Goal: Task Accomplishment & Management: Manage account settings

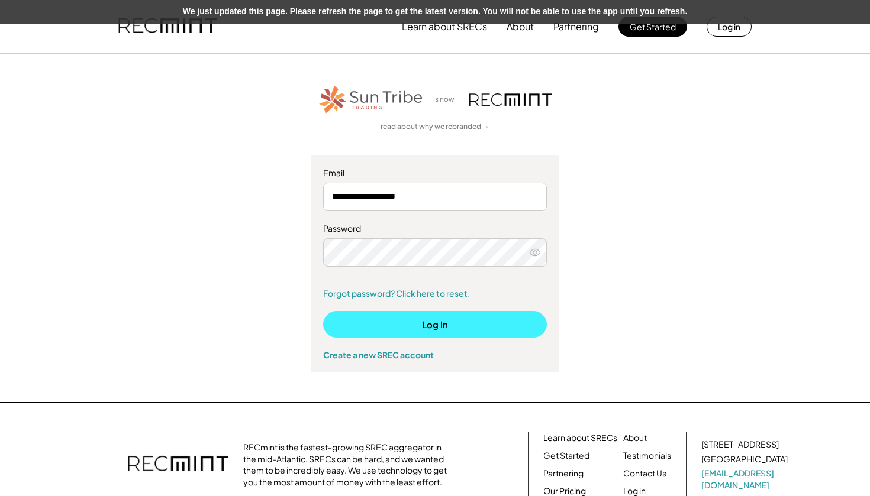
click at [387, 323] on button "Log In" at bounding box center [435, 324] width 224 height 27
click at [504, 318] on button "Log In" at bounding box center [435, 324] width 224 height 27
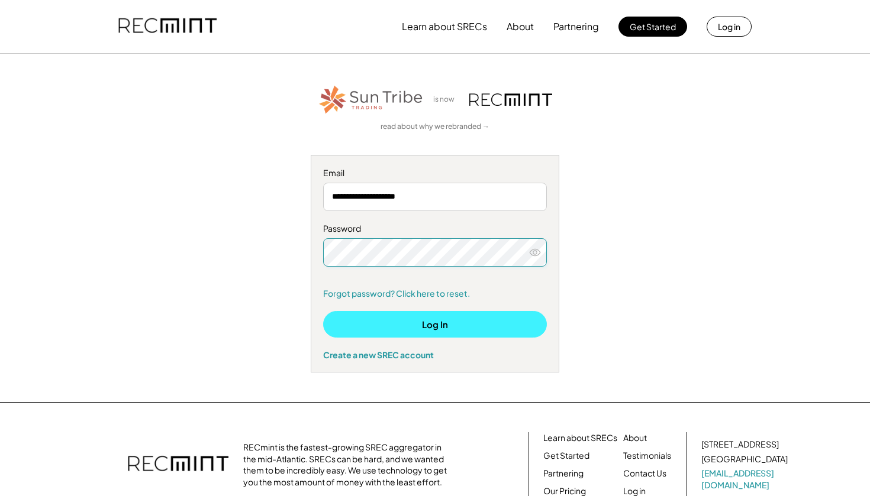
click at [449, 327] on button "Log In" at bounding box center [435, 324] width 224 height 27
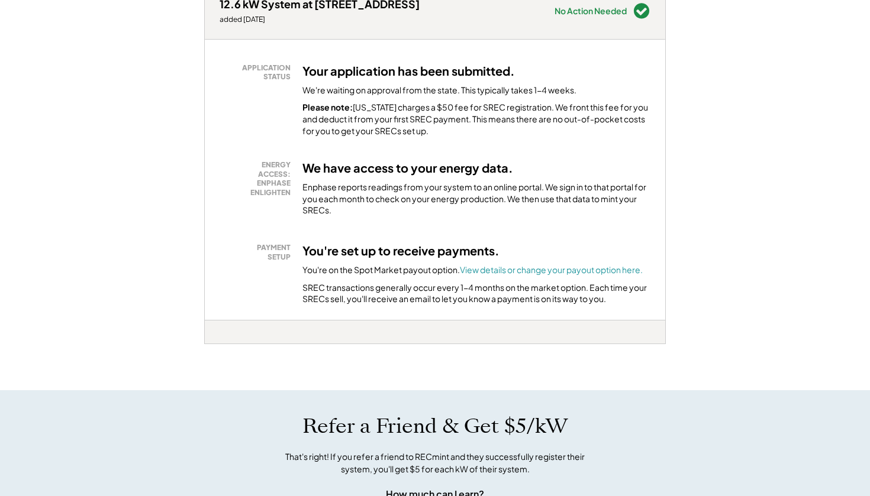
scroll to position [202, 0]
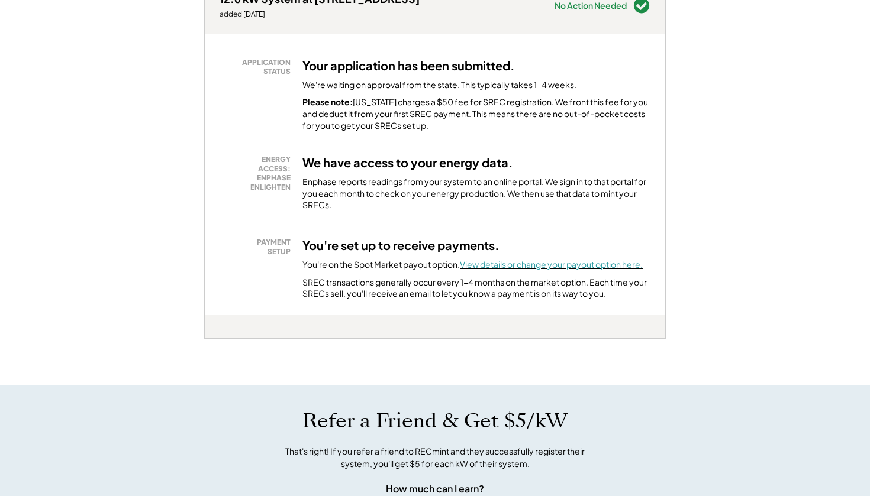
click at [496, 259] on font "View details or change your payout option here." at bounding box center [551, 264] width 183 height 11
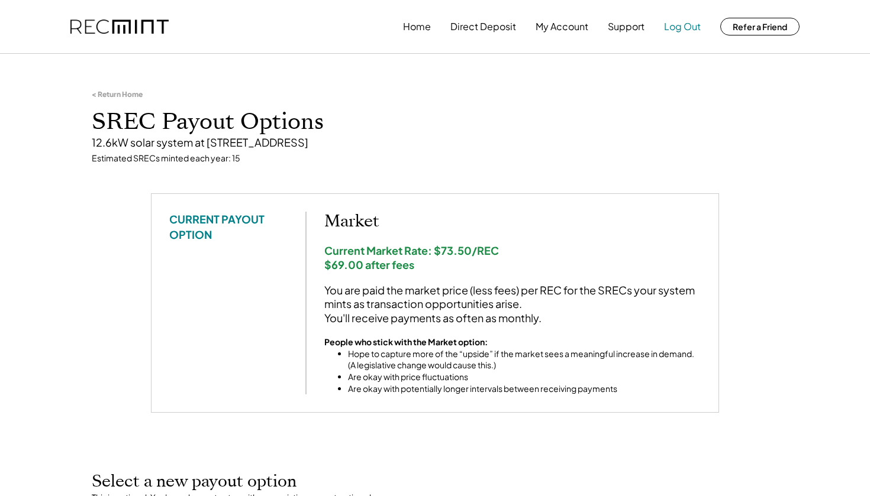
click at [671, 27] on button "Log Out" at bounding box center [682, 27] width 37 height 24
